Goal: Task Accomplishment & Management: Use online tool/utility

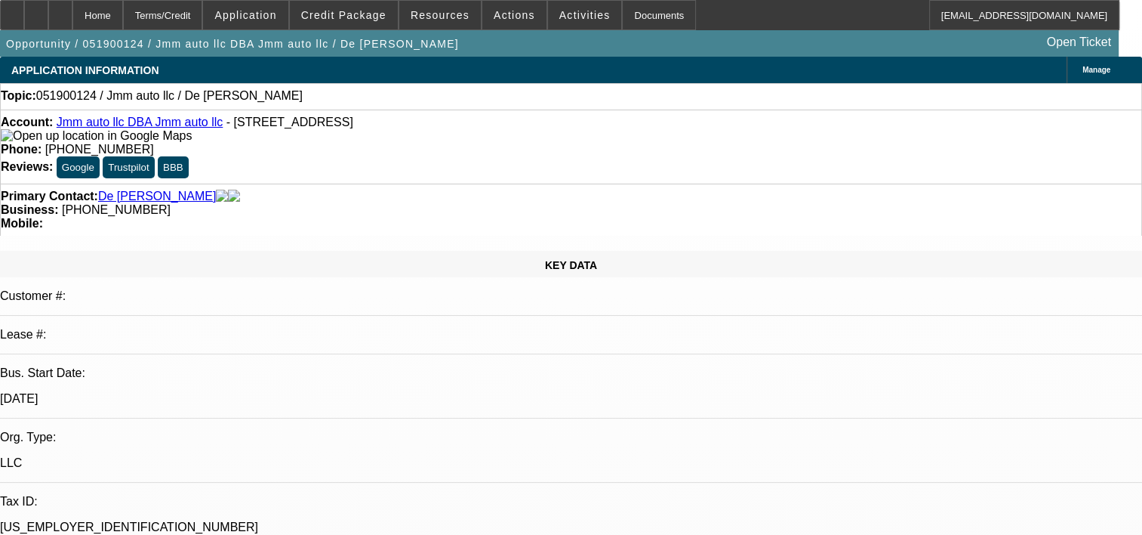
select select "0"
select select "1"
select select
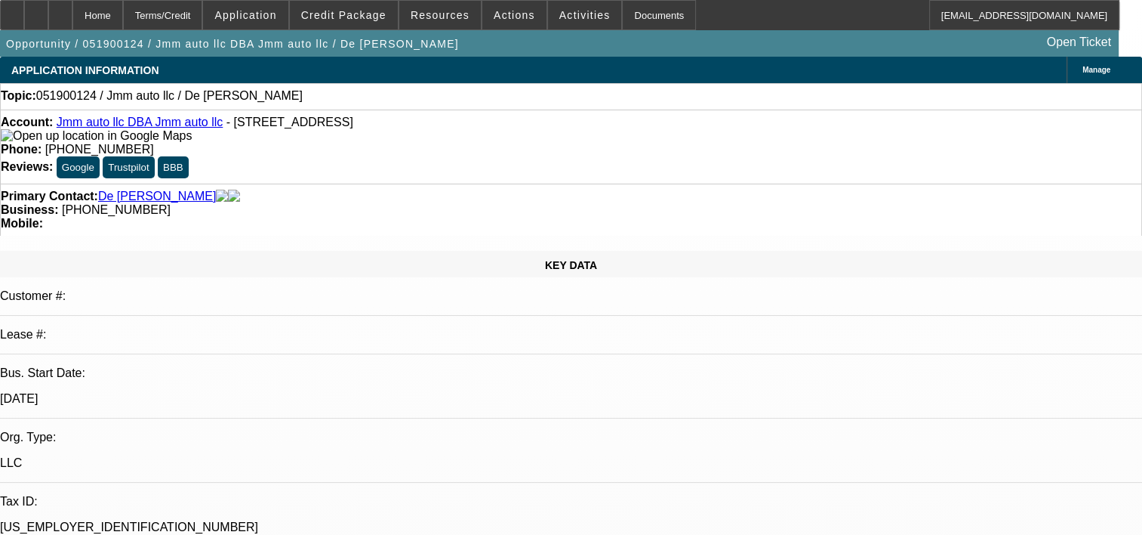
select select "2"
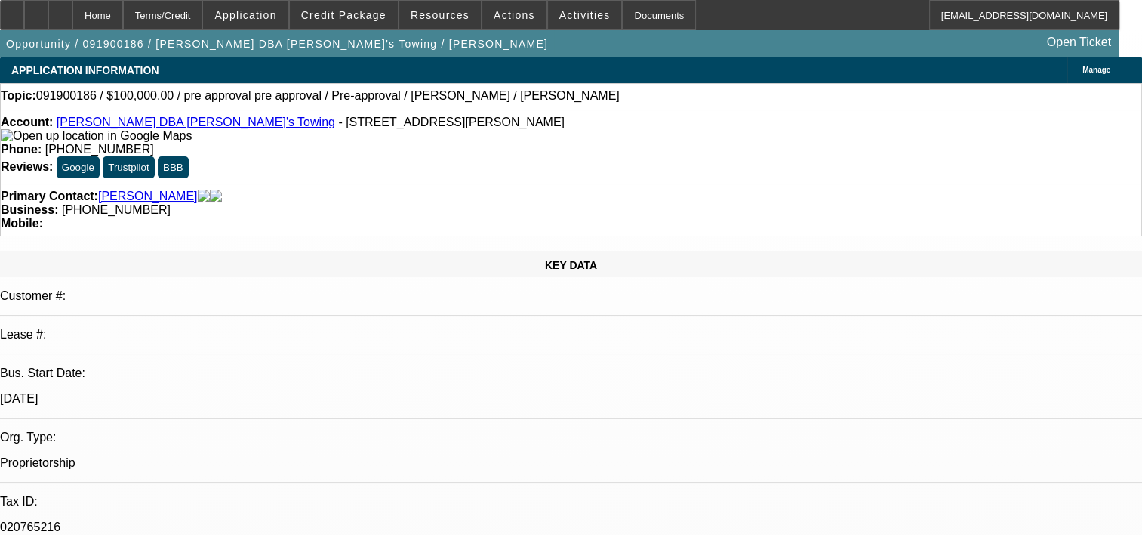
select select "0"
select select "0.1"
select select "0"
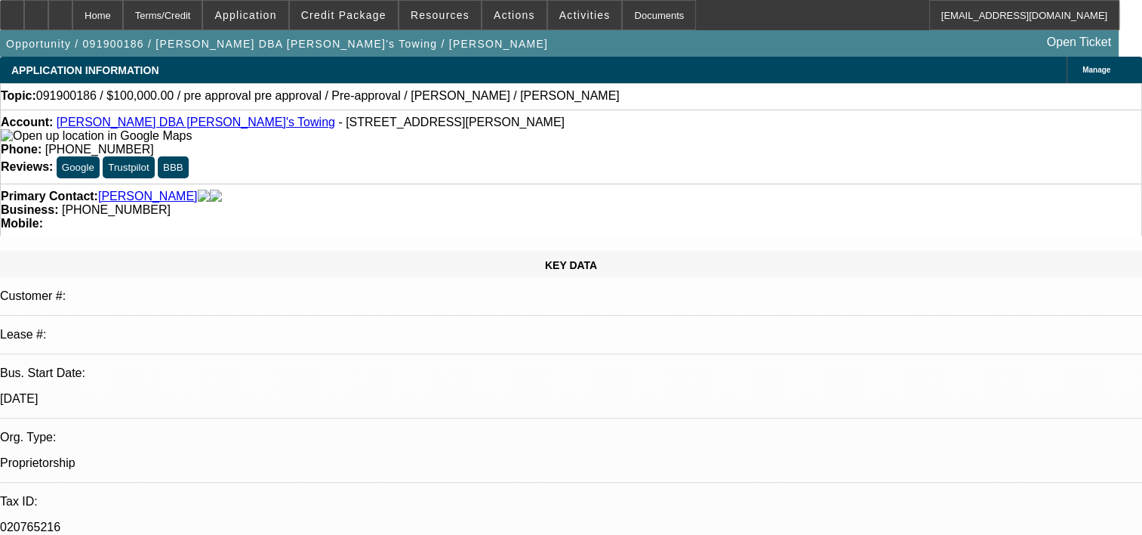
select select "0.1"
select select "0"
select select "0.1"
select select "0"
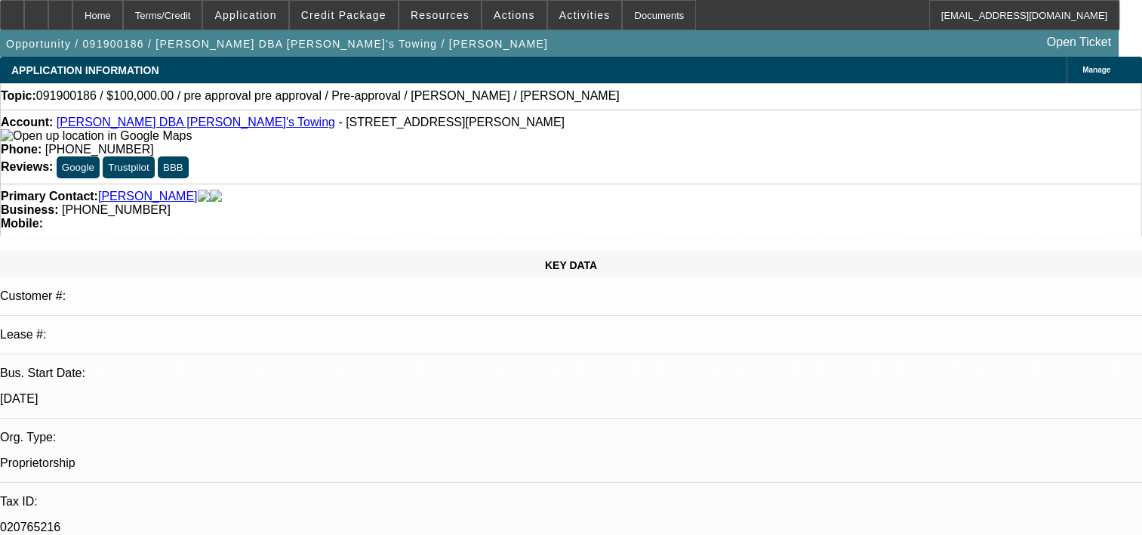
select select "0"
select select "0.1"
select select "1"
select select "4"
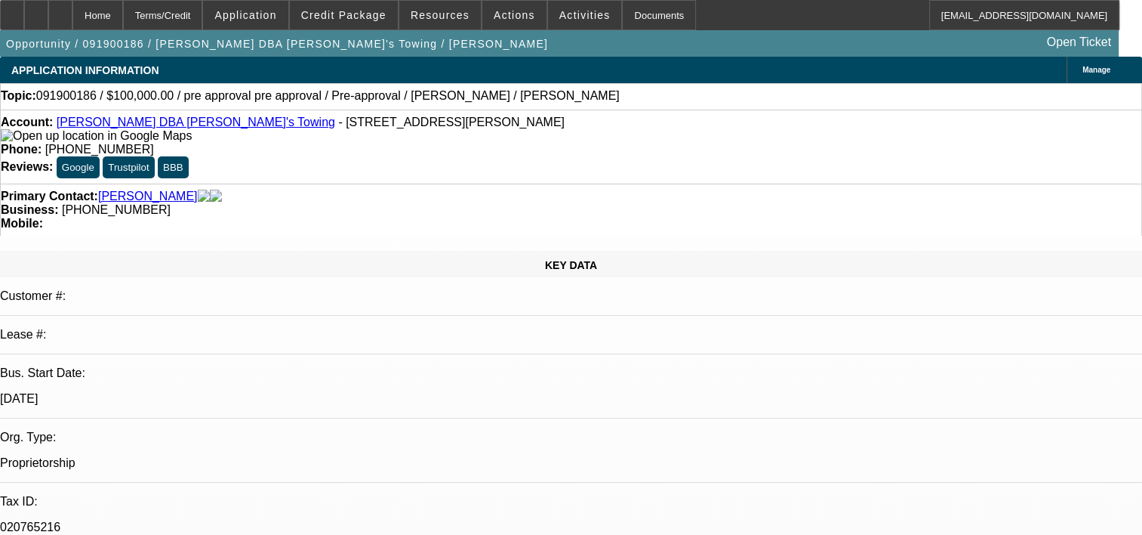
select select "1"
select select "4"
select select "1"
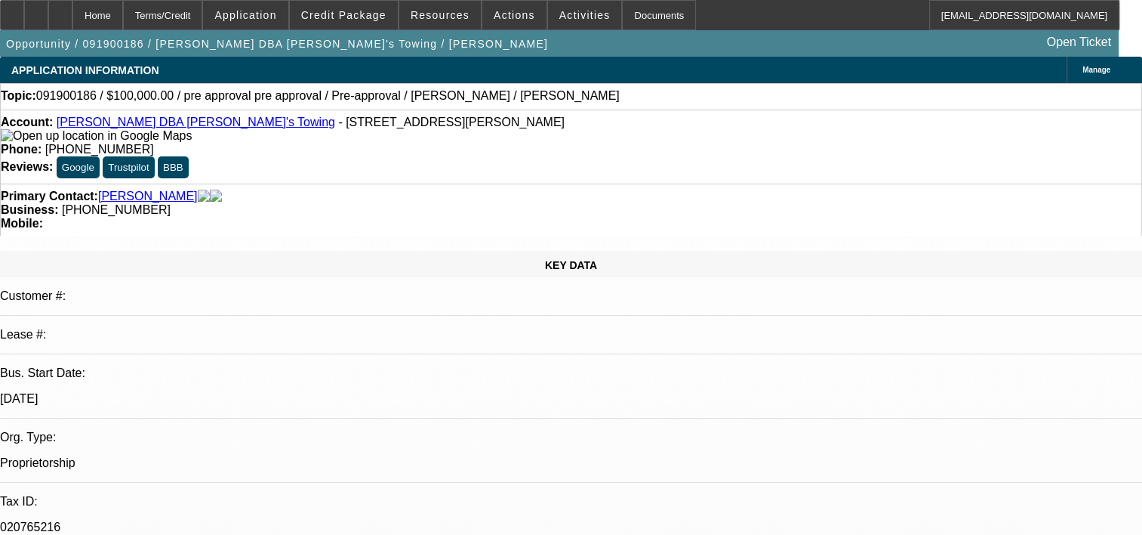
select select "4"
select select "1"
select select "4"
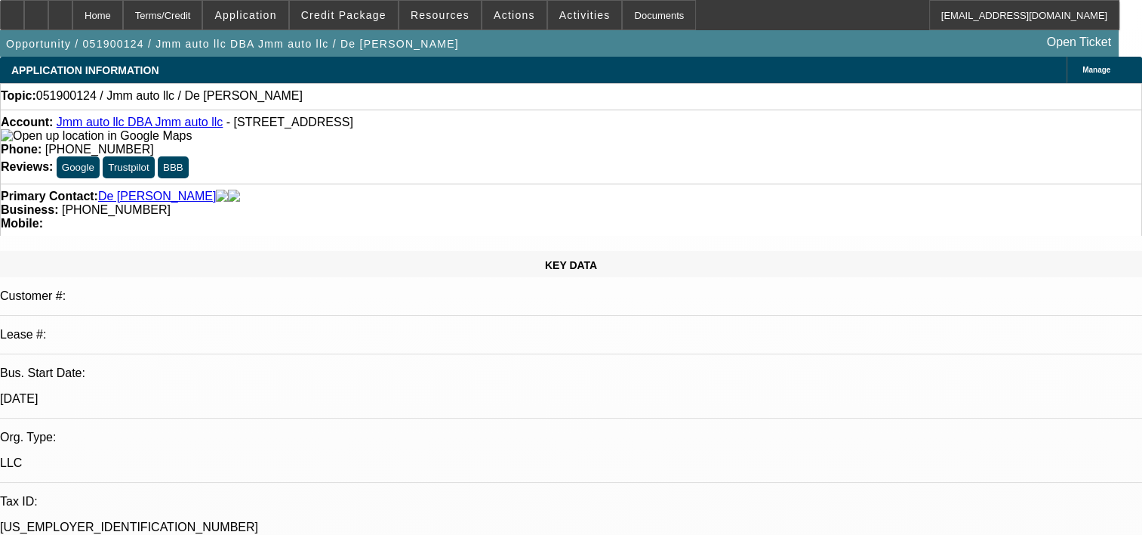
select select "0"
select select "1"
select select "2"
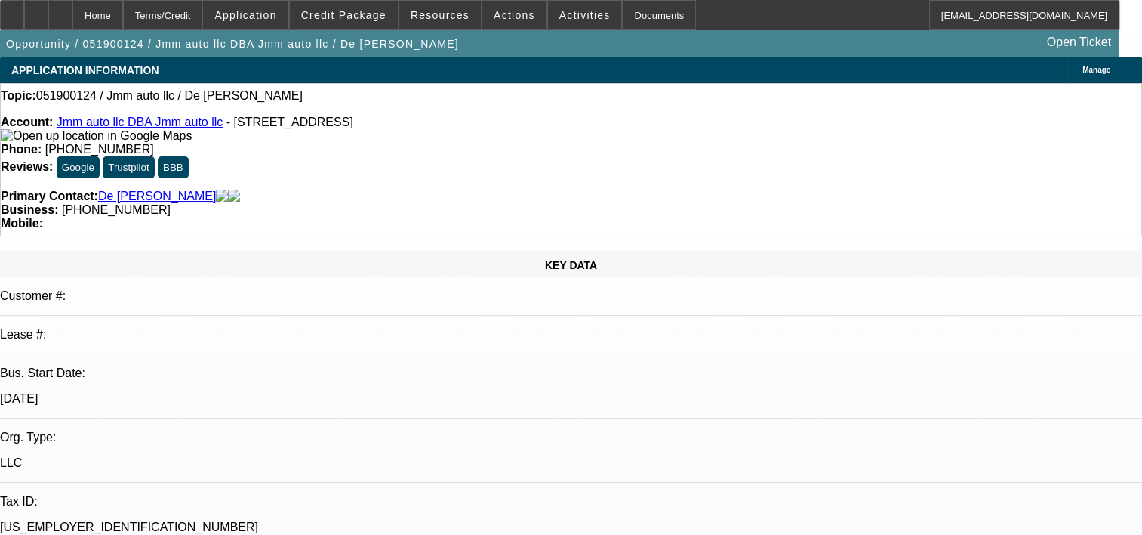
select select
click at [371, 23] on span at bounding box center [344, 15] width 108 height 36
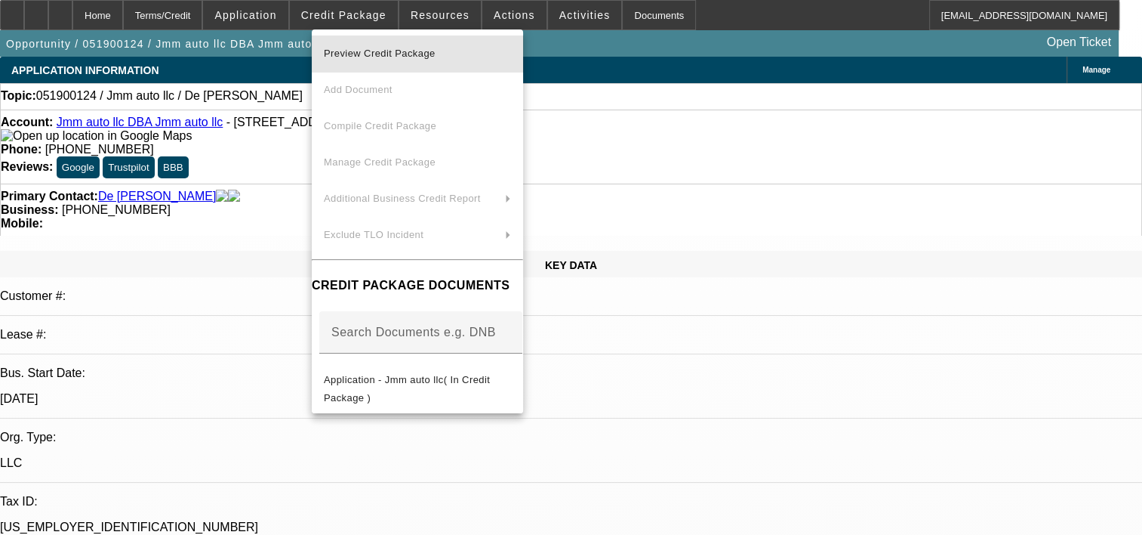
click at [405, 56] on span "Preview Credit Package" at bounding box center [380, 53] width 112 height 11
